Goal: Communication & Community: Answer question/provide support

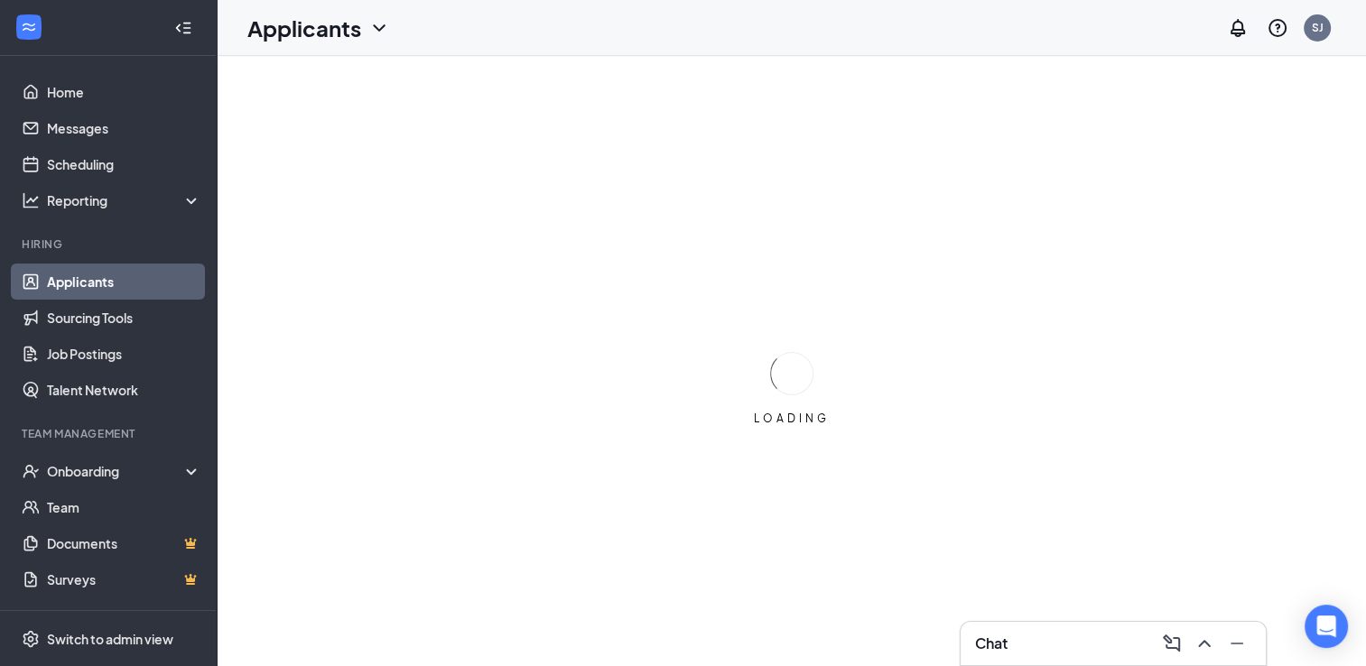
click at [1089, 648] on div "Chat" at bounding box center [1113, 643] width 276 height 29
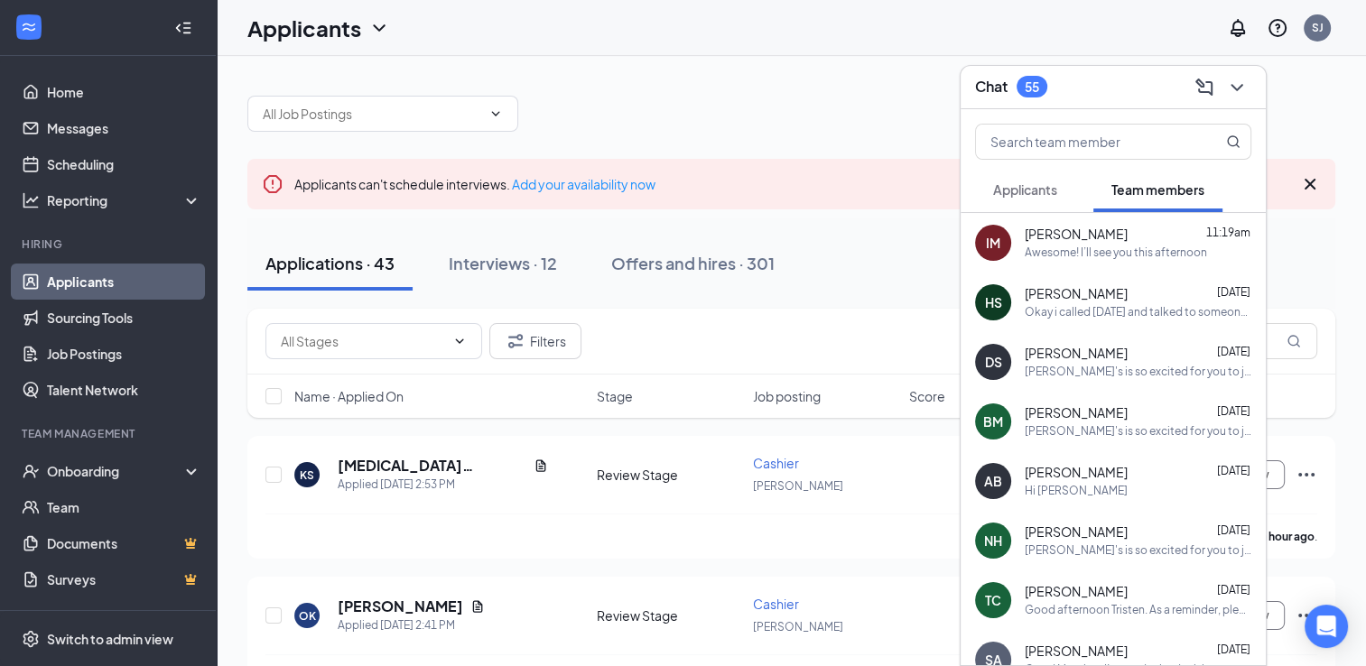
click at [1025, 191] on span "Applicants" at bounding box center [1025, 189] width 64 height 16
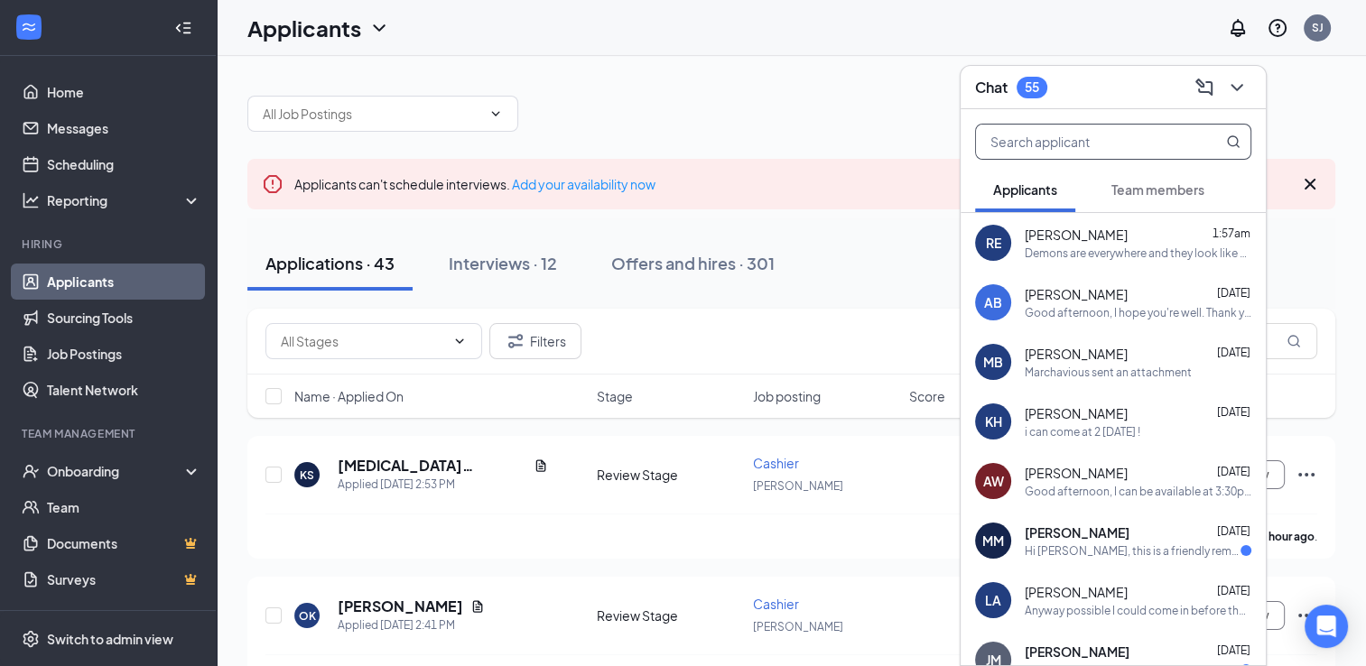
click at [1058, 134] on input "text" at bounding box center [1083, 142] width 214 height 34
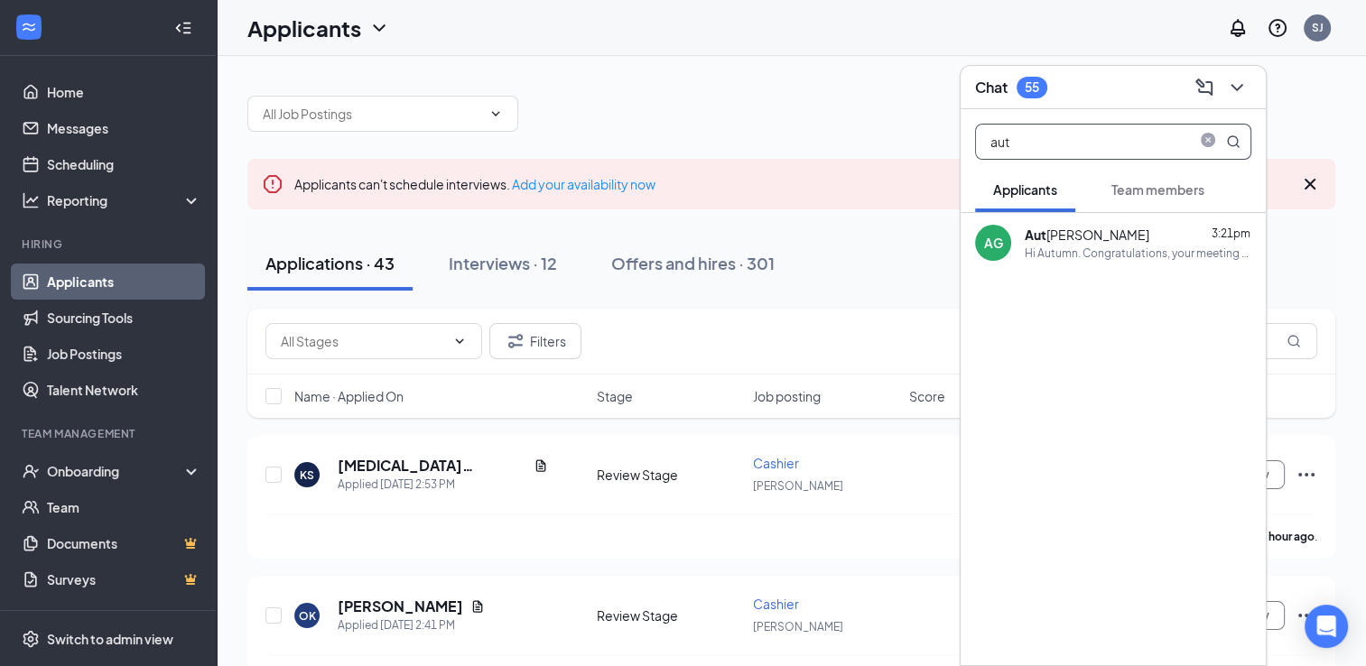
type input "aut"
click at [1073, 235] on div "Aut [PERSON_NAME]" at bounding box center [1087, 235] width 125 height 18
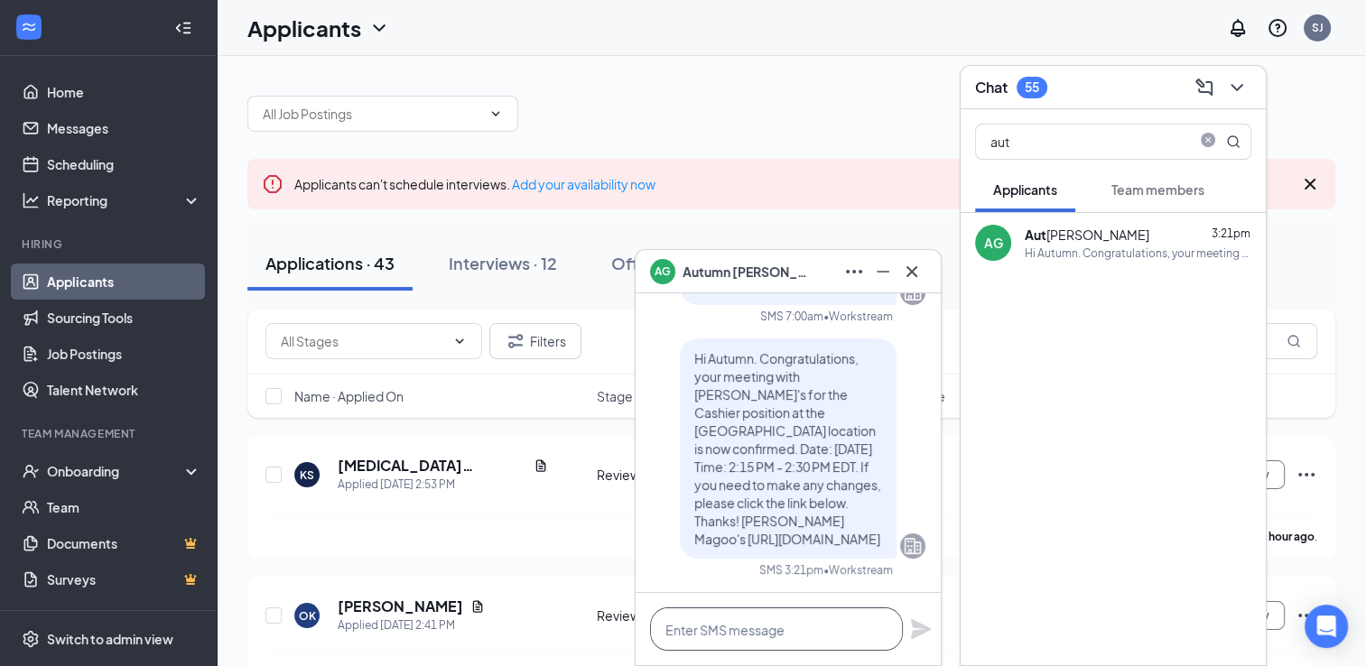
click at [810, 631] on textarea at bounding box center [776, 628] width 253 height 43
type textarea "d"
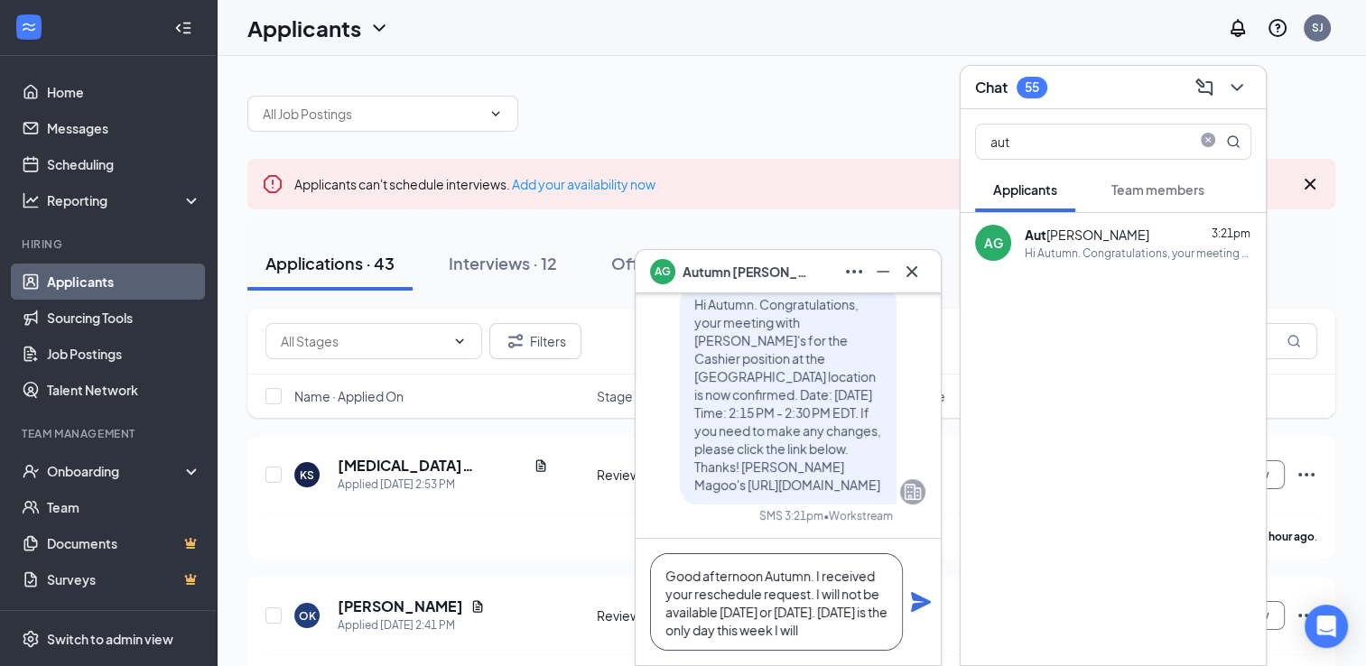
scroll to position [18, 0]
type textarea "Good afternoon Autumn. I received your reschedule request. I will not be availa…"
click at [919, 605] on icon "Plane" at bounding box center [921, 602] width 20 height 20
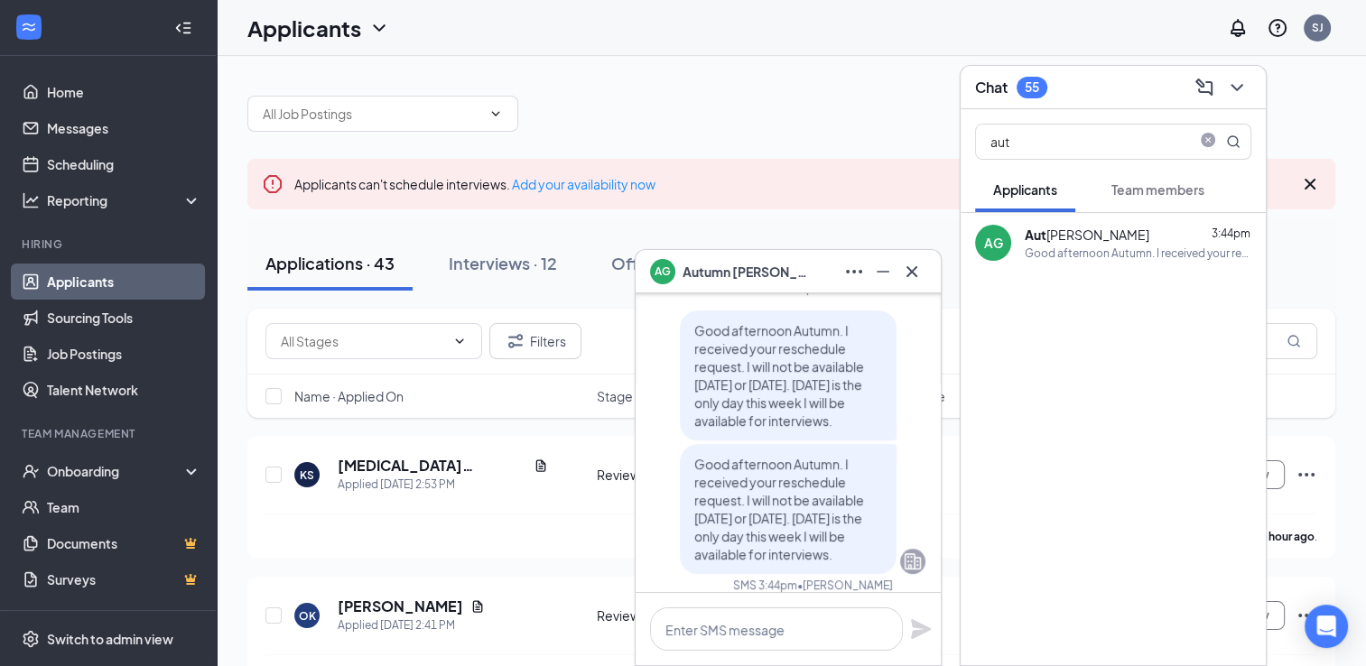
scroll to position [0, 0]
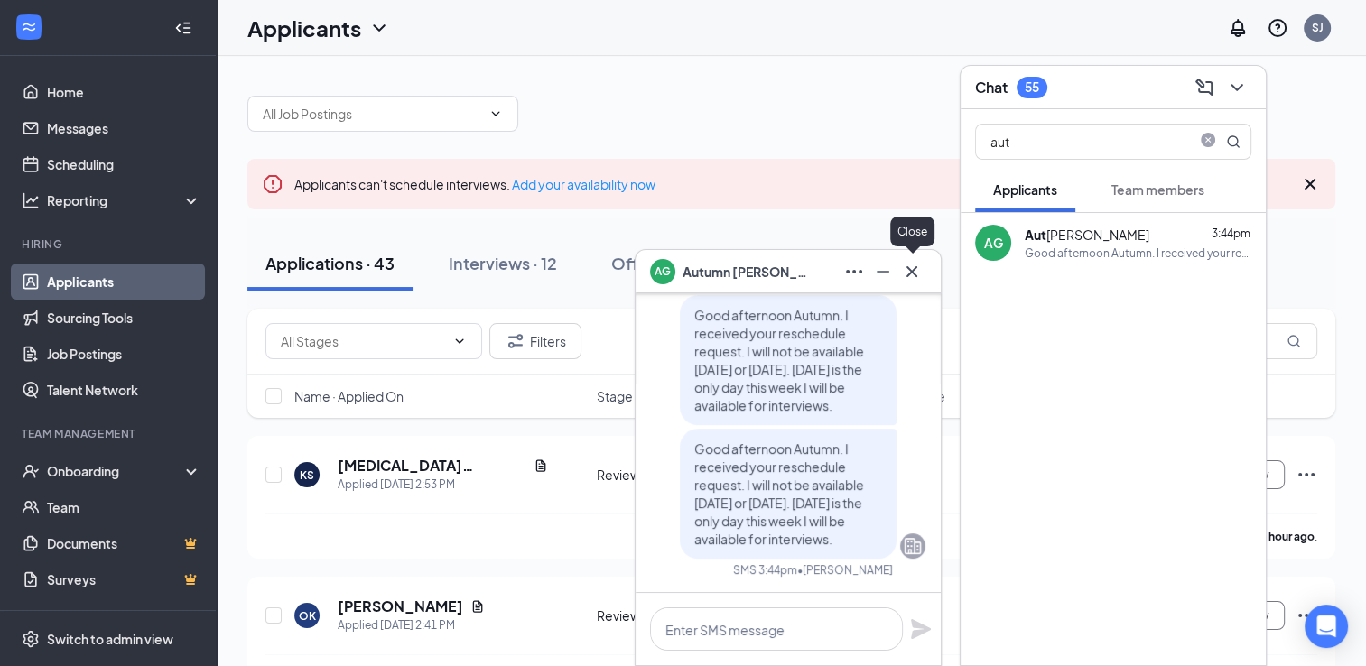
click at [906, 275] on icon "Cross" at bounding box center [912, 272] width 22 height 22
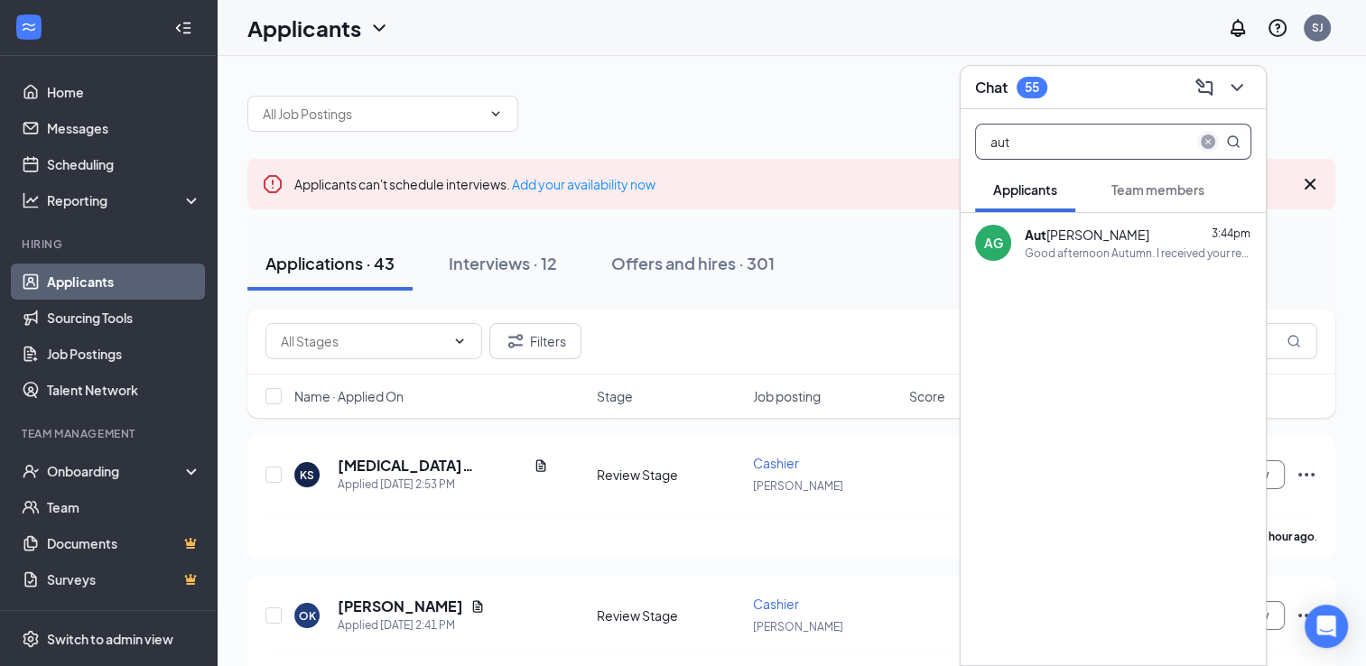
click at [1210, 143] on icon "close-circle" at bounding box center [1208, 141] width 14 height 14
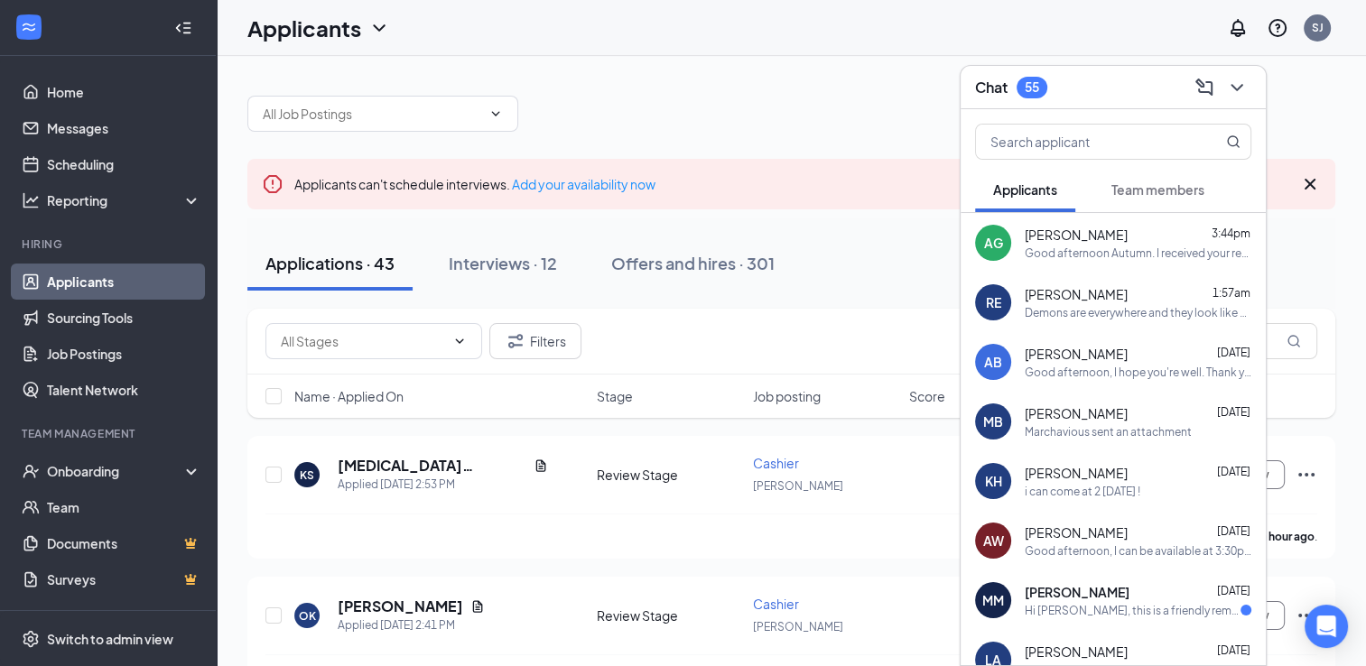
click at [1137, 88] on div "Chat 55" at bounding box center [1113, 87] width 276 height 28
